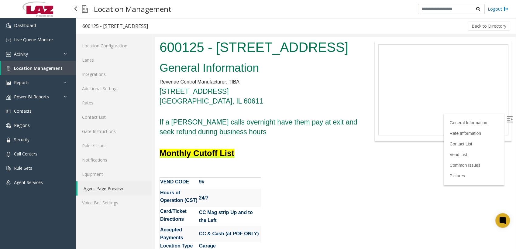
click at [21, 68] on span "Location Management" at bounding box center [38, 68] width 49 height 6
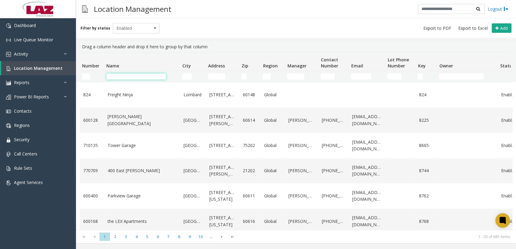
click at [128, 76] on input "Name Filter" at bounding box center [136, 77] width 60 height 6
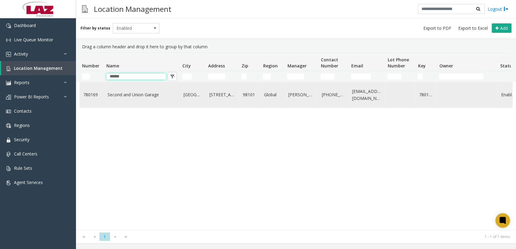
type input "******"
click at [110, 93] on link "Second and Union Garage" at bounding box center [142, 94] width 69 height 7
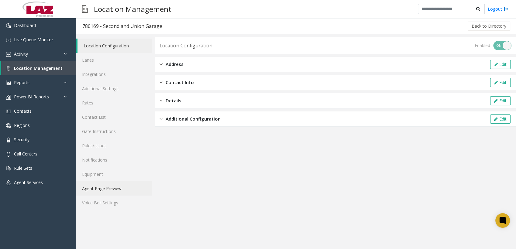
click at [104, 186] on link "Agent Page Preview" at bounding box center [114, 188] width 76 height 14
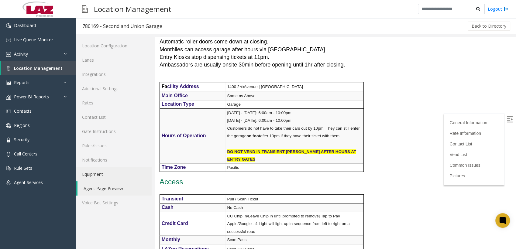
scroll to position [287, 0]
